Goal: Task Accomplishment & Management: Manage account settings

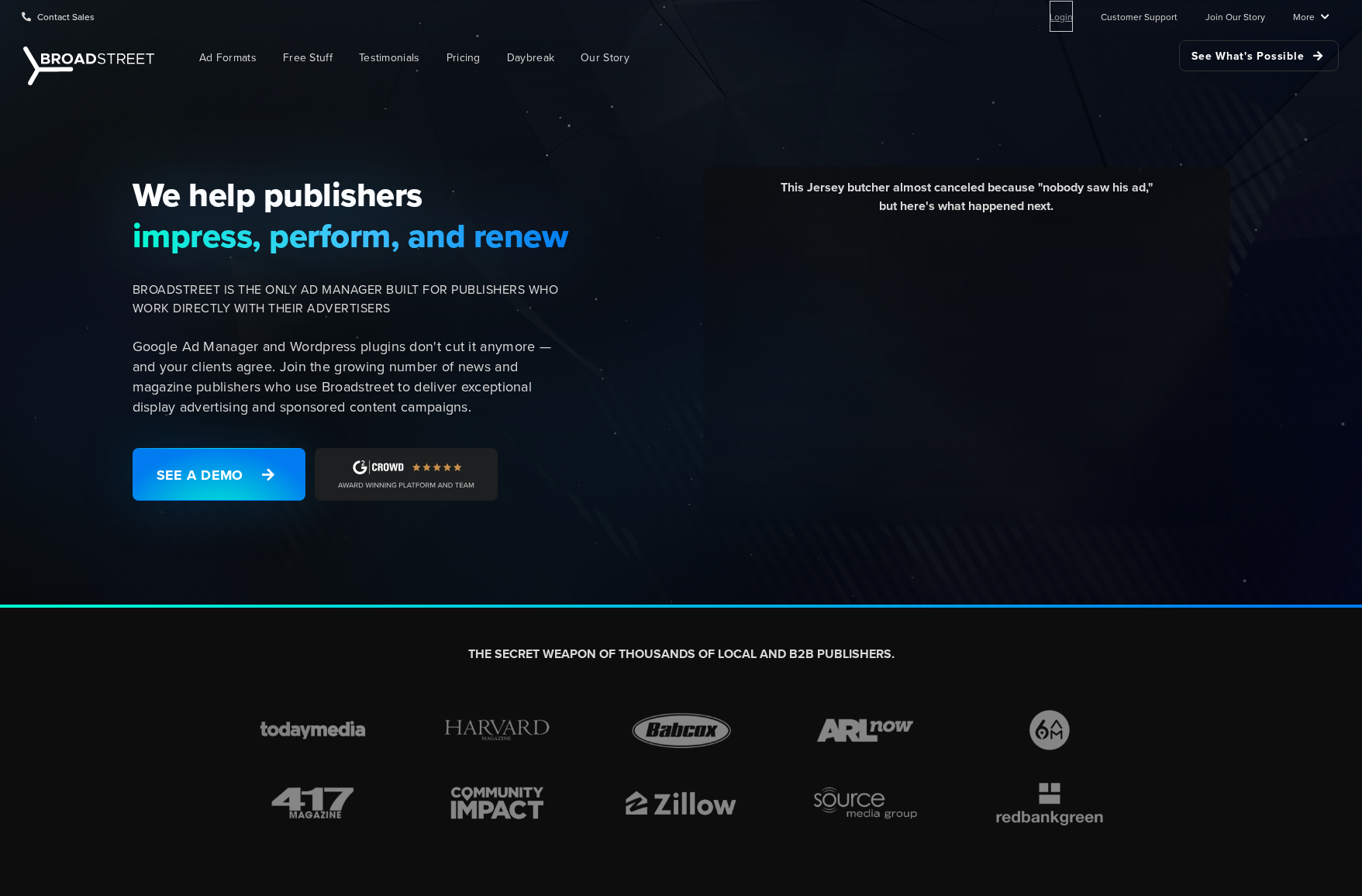
click at [1060, 15] on link "Login" at bounding box center [1061, 16] width 23 height 31
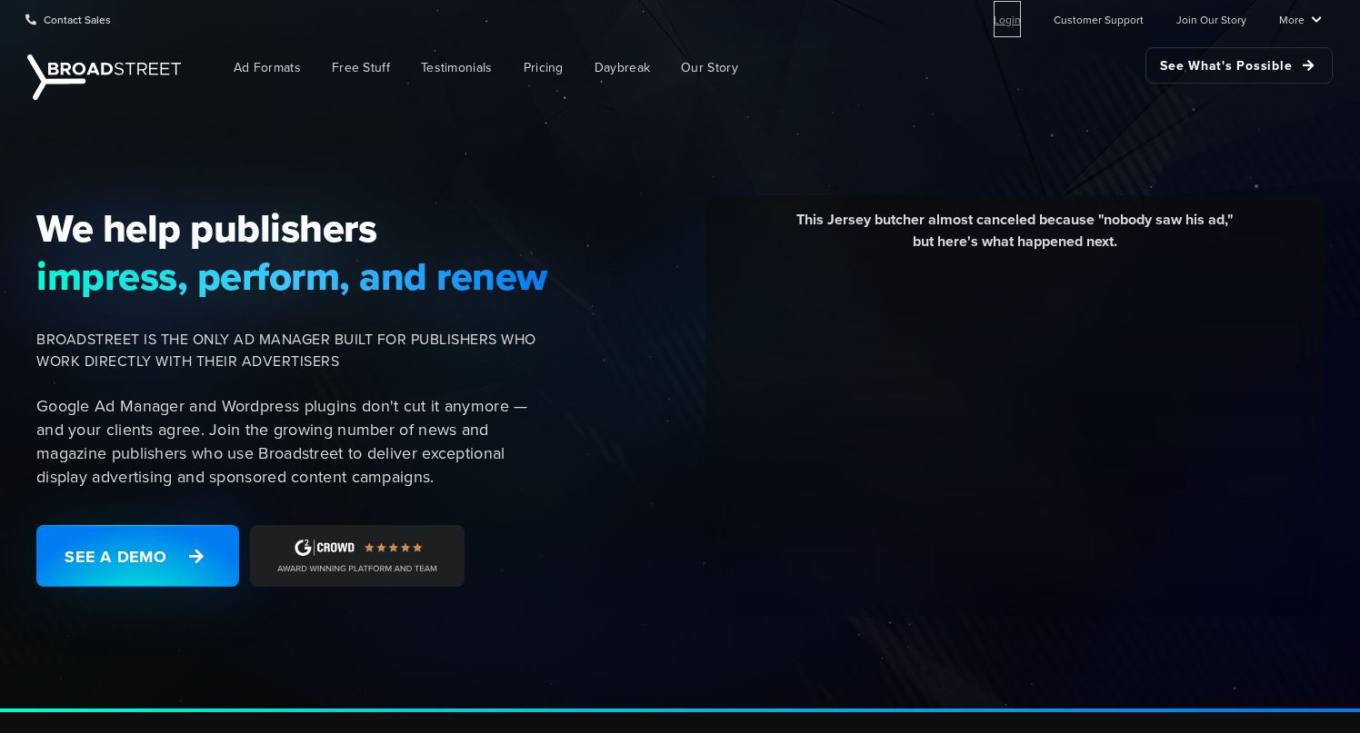
click at [1006, 19] on link "Login" at bounding box center [1006, 19] width 27 height 36
click at [1007, 14] on link "Login" at bounding box center [1006, 19] width 27 height 36
